Goal: Transaction & Acquisition: Book appointment/travel/reservation

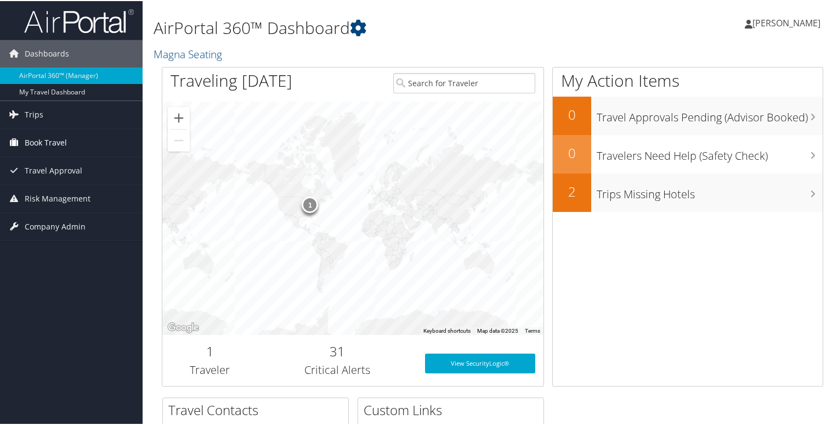
click at [65, 141] on span "Book Travel" at bounding box center [46, 141] width 42 height 27
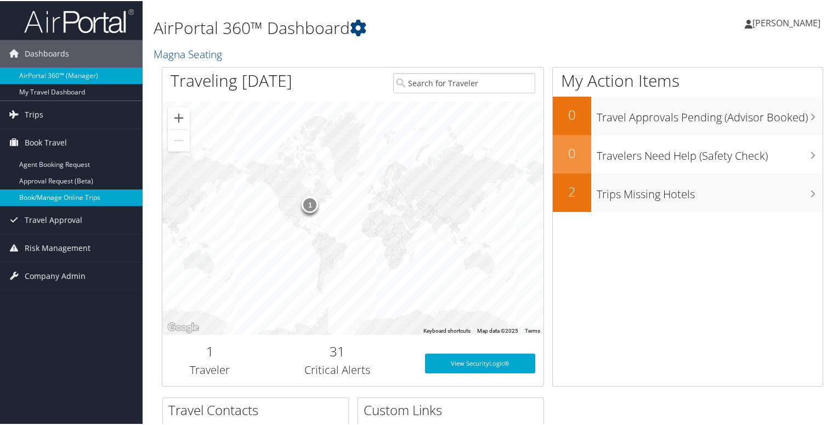
click at [74, 195] on link "Book/Manage Online Trips" at bounding box center [71, 196] width 143 height 16
click at [777, 24] on span "[PERSON_NAME]" at bounding box center [787, 22] width 68 height 12
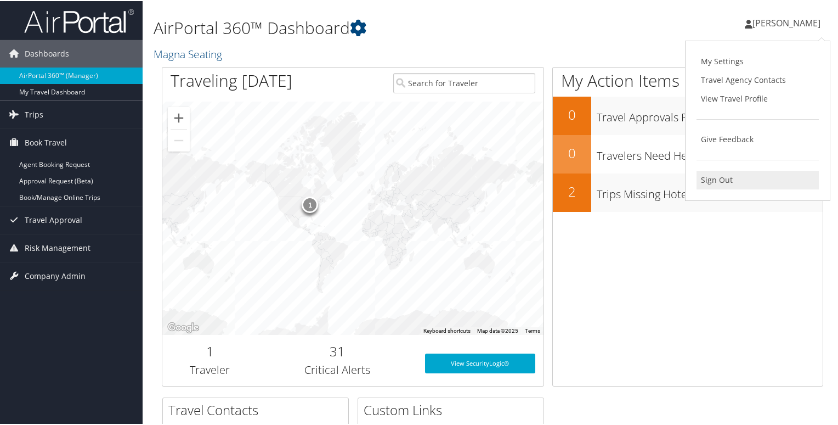
click at [717, 176] on link "Sign Out" at bounding box center [758, 179] width 122 height 19
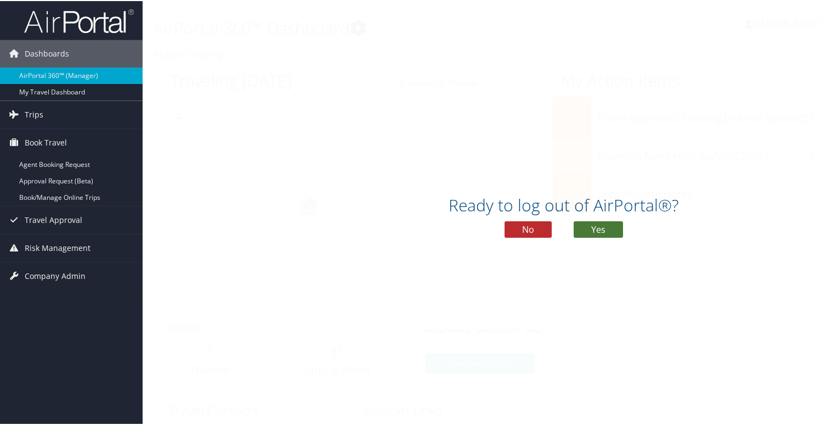
click at [611, 224] on button "Yes" at bounding box center [598, 228] width 49 height 16
